Goal: Transaction & Acquisition: Purchase product/service

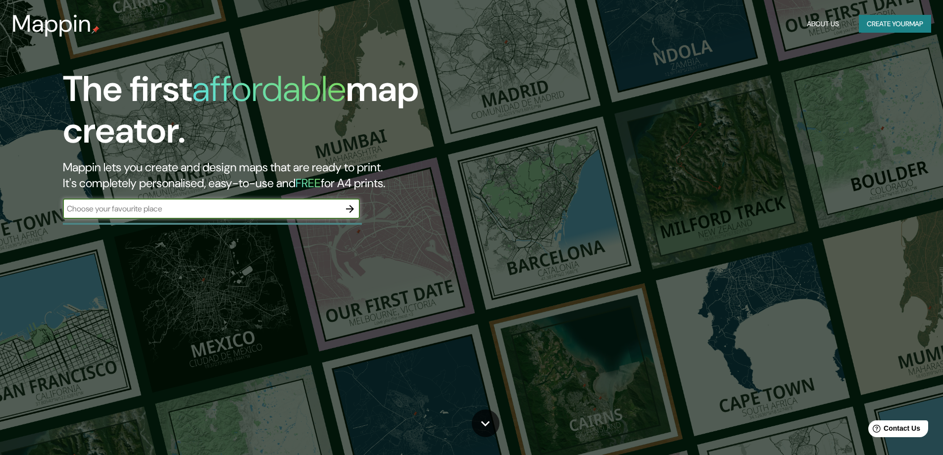
click at [197, 203] on input "text" at bounding box center [201, 208] width 277 height 11
type input "tepatitlan"
click at [352, 207] on icon "button" at bounding box center [350, 209] width 8 height 8
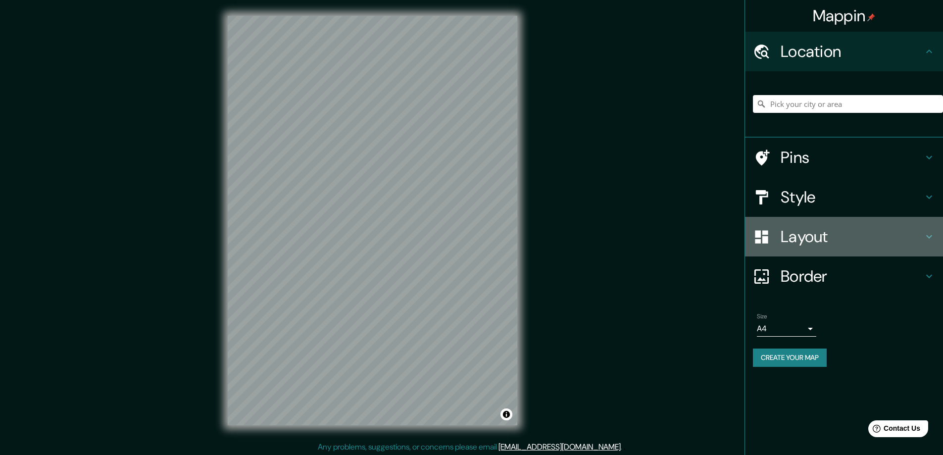
click at [808, 245] on h4 "Layout" at bounding box center [851, 237] width 142 height 20
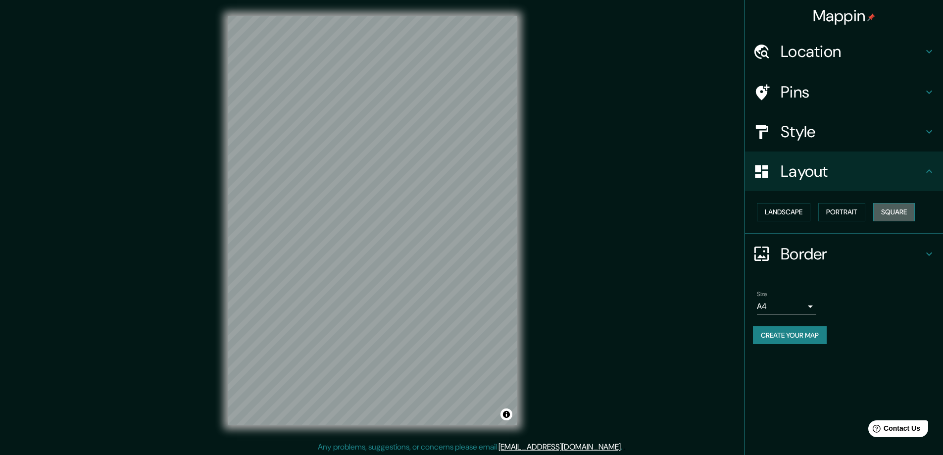
click at [884, 211] on button "Square" at bounding box center [894, 212] width 42 height 18
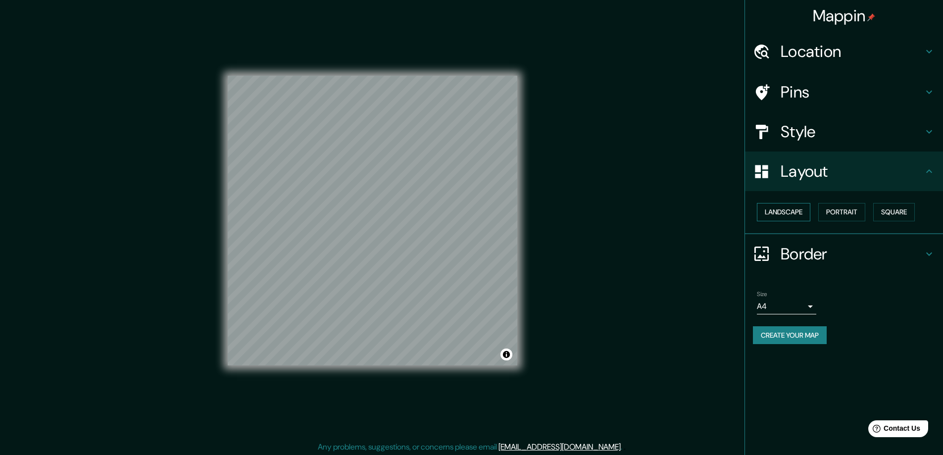
drag, startPoint x: 801, startPoint y: 208, endPoint x: 807, endPoint y: 211, distance: 6.2
click at [803, 209] on button "Landscape" at bounding box center [783, 212] width 53 height 18
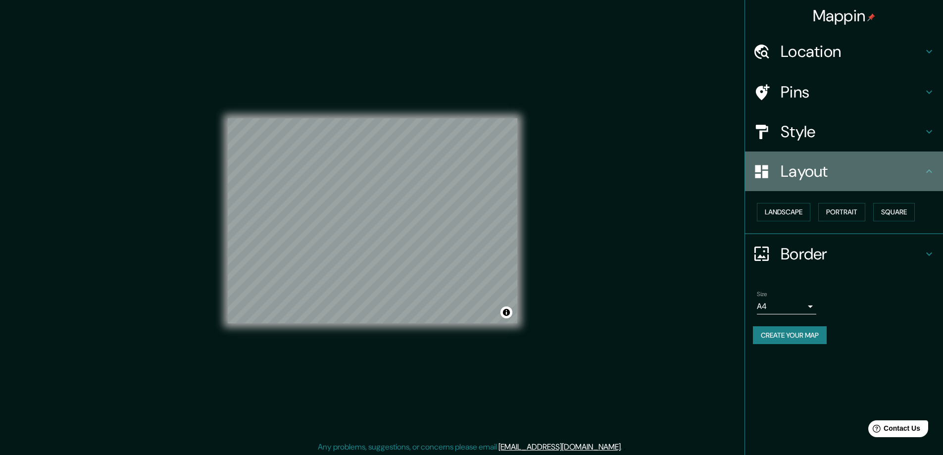
click at [846, 176] on h4 "Layout" at bounding box center [851, 171] width 142 height 20
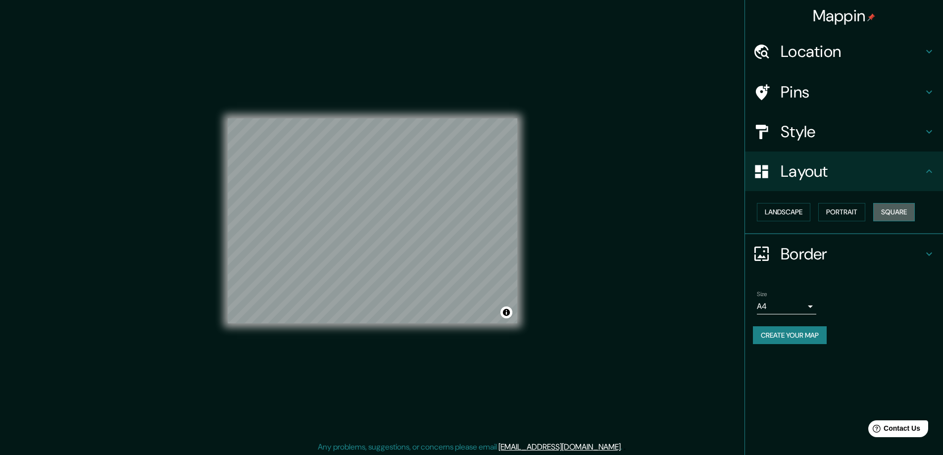
click at [901, 217] on button "Square" at bounding box center [894, 212] width 42 height 18
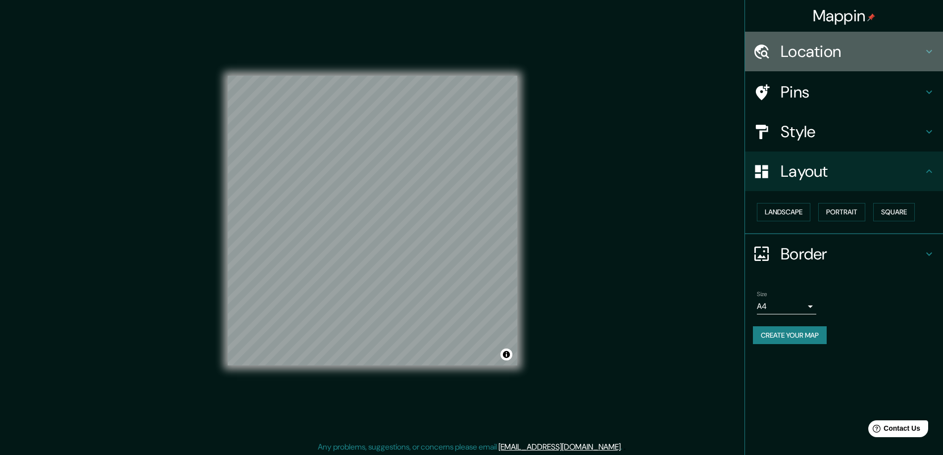
click at [805, 62] on div "Location" at bounding box center [844, 52] width 198 height 40
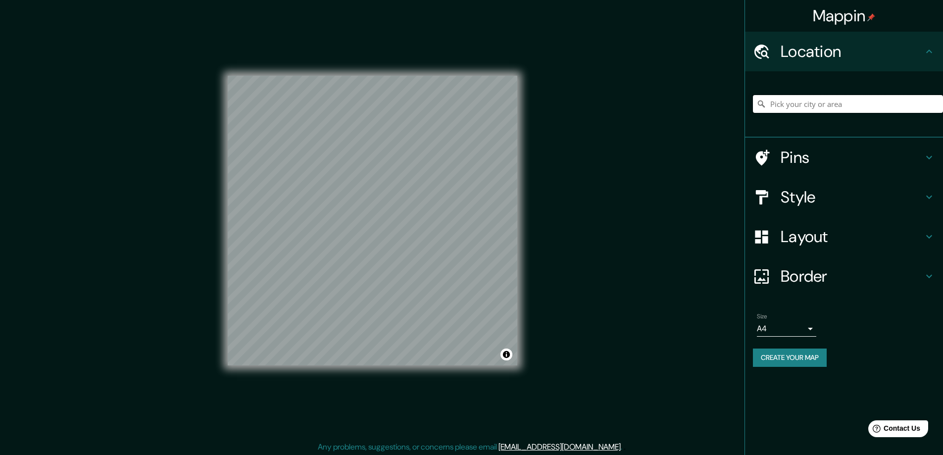
click at [813, 100] on input "Pick your city or area" at bounding box center [848, 104] width 190 height 18
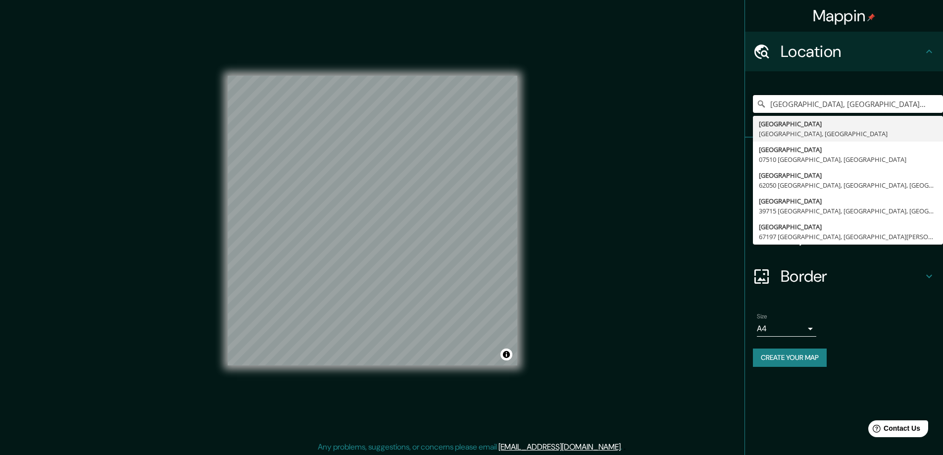
type input "[GEOGRAPHIC_DATA], [GEOGRAPHIC_DATA], [GEOGRAPHIC_DATA]"
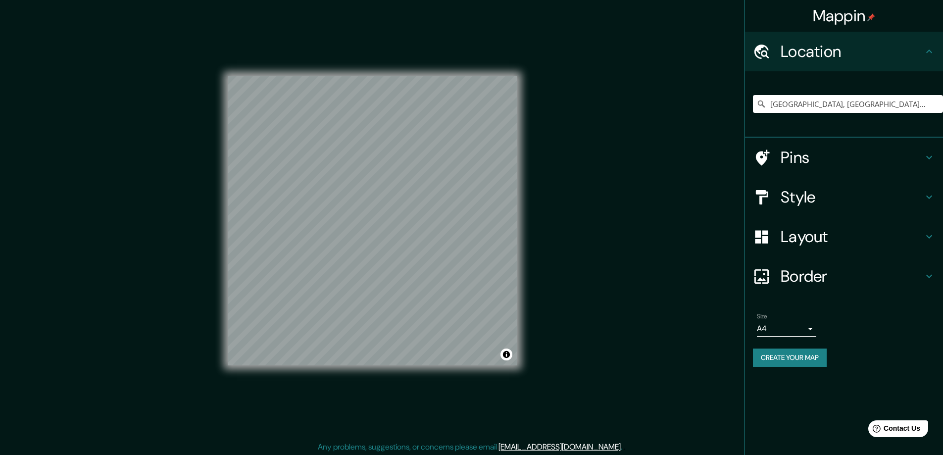
click at [812, 158] on h4 "Pins" at bounding box center [851, 157] width 142 height 20
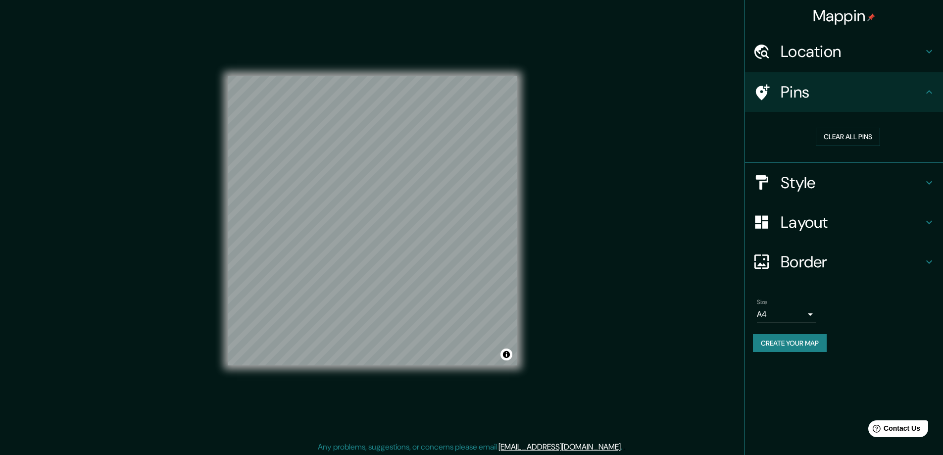
click at [834, 87] on h4 "Pins" at bounding box center [851, 92] width 142 height 20
click at [822, 189] on h4 "Style" at bounding box center [851, 183] width 142 height 20
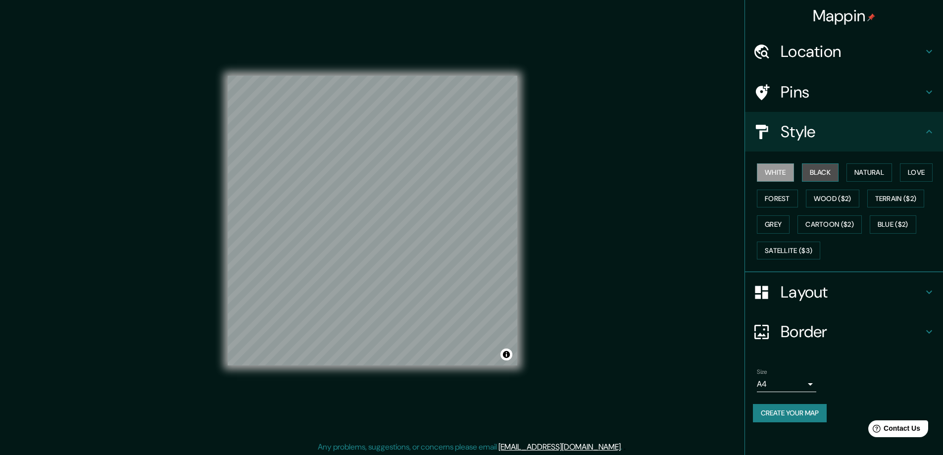
click at [834, 169] on button "Black" at bounding box center [820, 172] width 37 height 18
drag, startPoint x: 863, startPoint y: 175, endPoint x: 906, endPoint y: 177, distance: 43.6
click at [864, 175] on button "Natural" at bounding box center [869, 172] width 46 height 18
drag, startPoint x: 924, startPoint y: 171, endPoint x: 917, endPoint y: 171, distance: 6.9
click at [923, 171] on button "Love" at bounding box center [916, 172] width 33 height 18
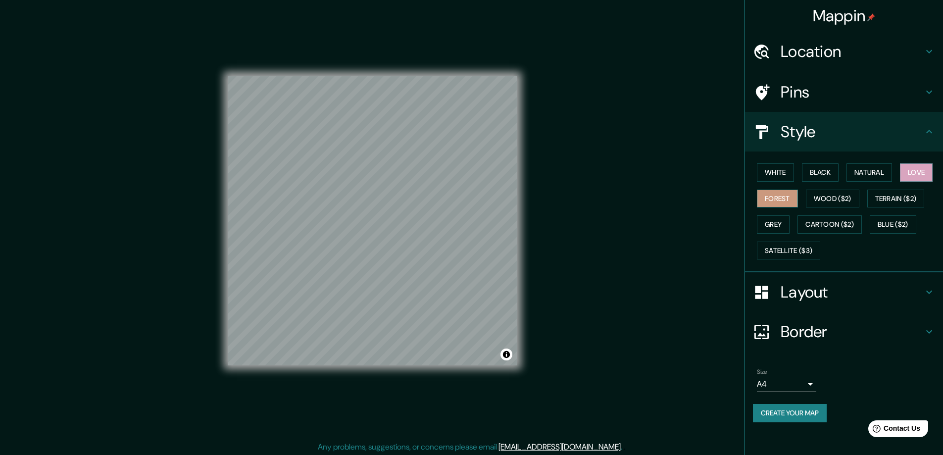
click at [770, 201] on button "Forest" at bounding box center [777, 199] width 41 height 18
click at [768, 220] on button "Grey" at bounding box center [773, 224] width 33 height 18
click at [765, 201] on button "Forest" at bounding box center [777, 199] width 41 height 18
click at [822, 285] on h4 "Layout" at bounding box center [851, 292] width 142 height 20
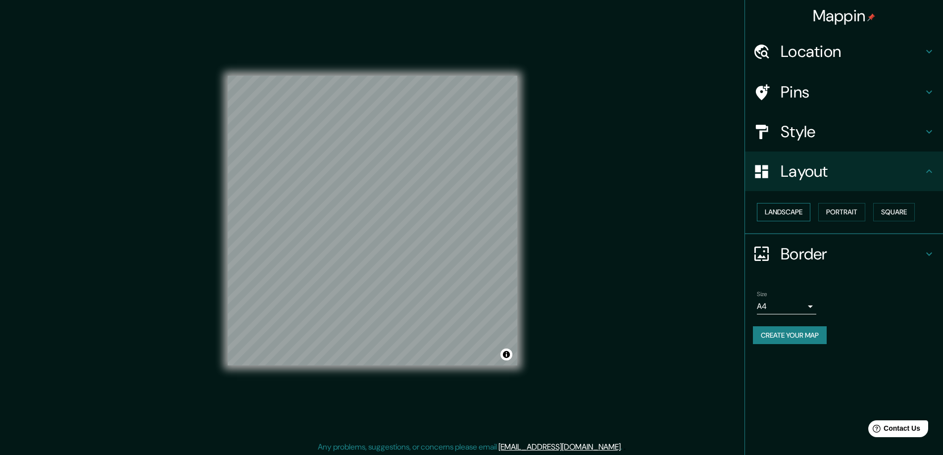
drag, startPoint x: 799, startPoint y: 206, endPoint x: 807, endPoint y: 211, distance: 8.9
click at [800, 208] on button "Landscape" at bounding box center [783, 212] width 53 height 18
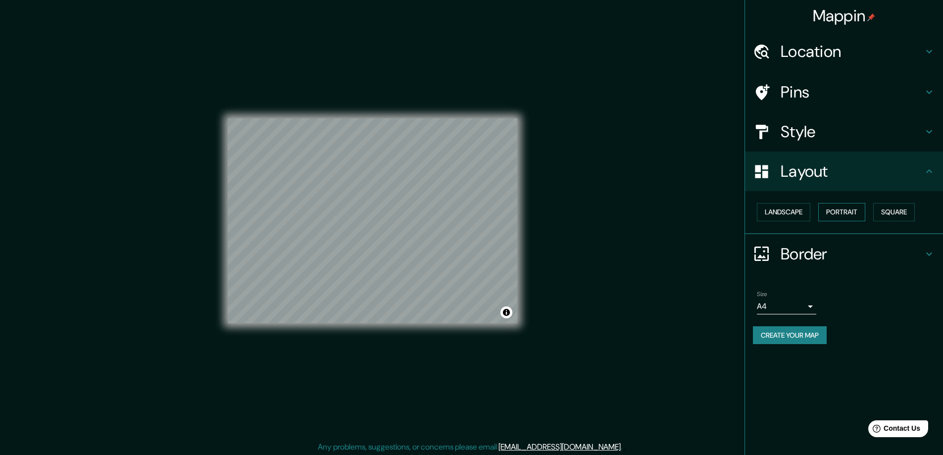
click at [853, 217] on button "Portrait" at bounding box center [841, 212] width 47 height 18
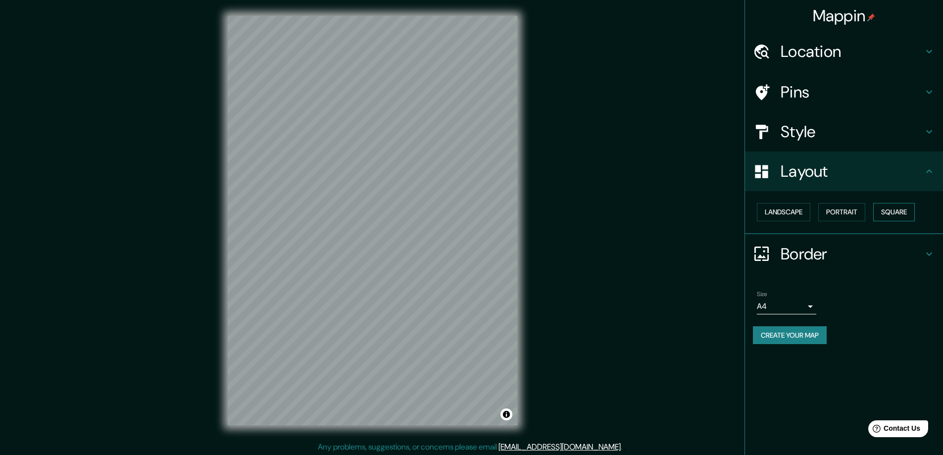
click at [883, 220] on button "Square" at bounding box center [894, 212] width 42 height 18
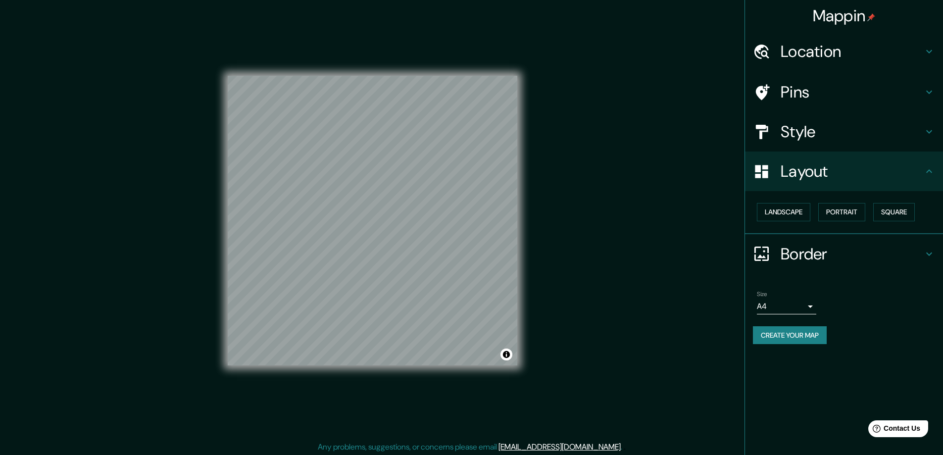
click at [819, 209] on div "Landscape [GEOGRAPHIC_DATA]" at bounding box center [848, 212] width 190 height 26
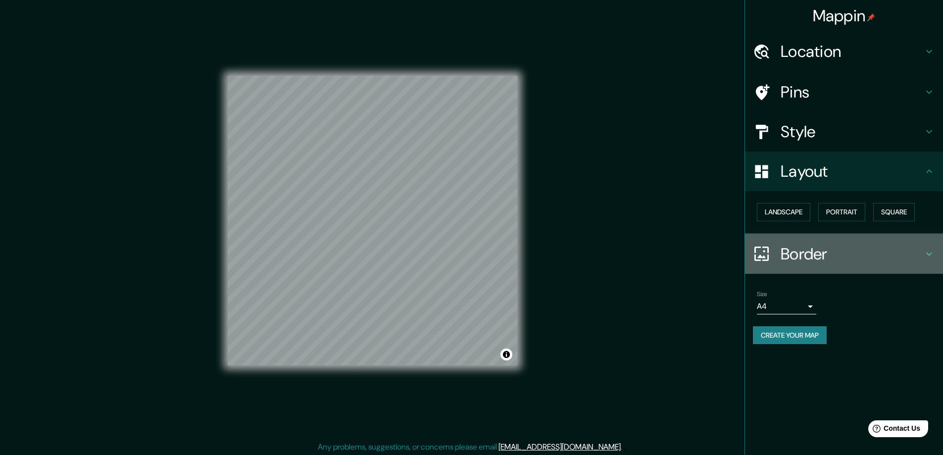
click at [802, 256] on h4 "Border" at bounding box center [851, 254] width 142 height 20
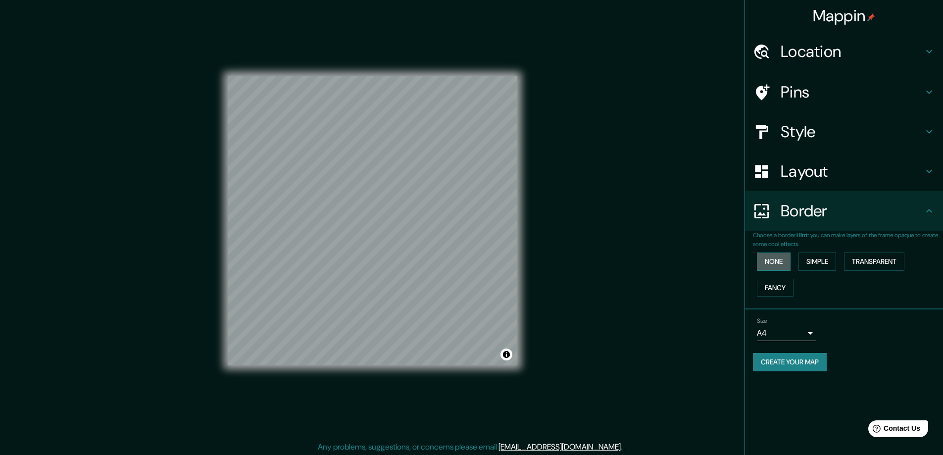
click at [783, 267] on button "None" at bounding box center [774, 261] width 34 height 18
click at [816, 260] on button "Simple" at bounding box center [817, 261] width 38 height 18
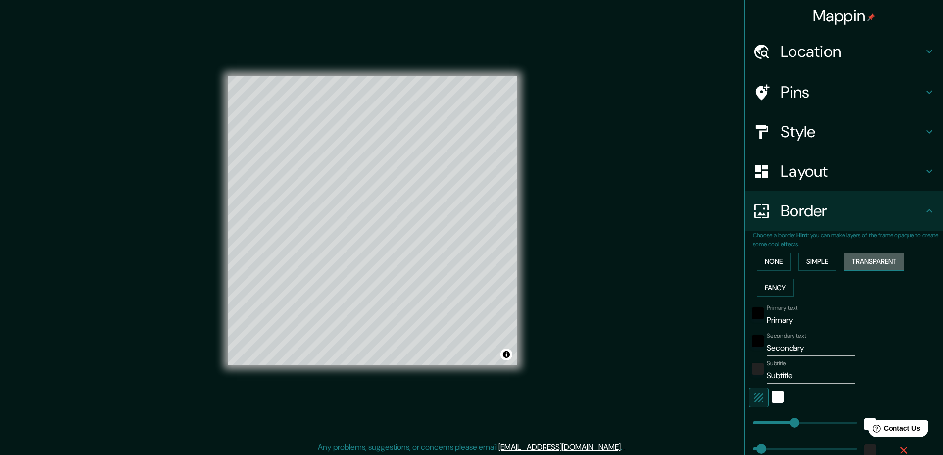
click at [868, 262] on button "Transparent" at bounding box center [874, 261] width 60 height 18
drag, startPoint x: 769, startPoint y: 287, endPoint x: 771, endPoint y: 271, distance: 16.4
click at [769, 287] on button "Fancy" at bounding box center [775, 288] width 37 height 18
click at [770, 266] on button "None" at bounding box center [774, 261] width 34 height 18
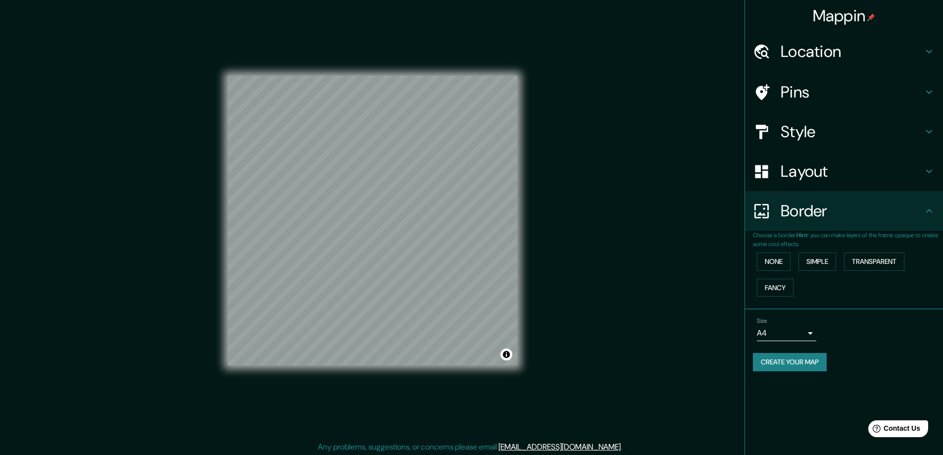
click at [809, 366] on button "Create your map" at bounding box center [790, 362] width 74 height 18
click at [935, 321] on li "Size A4 single Create your map" at bounding box center [844, 346] width 198 height 74
click at [782, 370] on button "Create your map" at bounding box center [790, 362] width 74 height 18
